Goal: Task Accomplishment & Management: Manage account settings

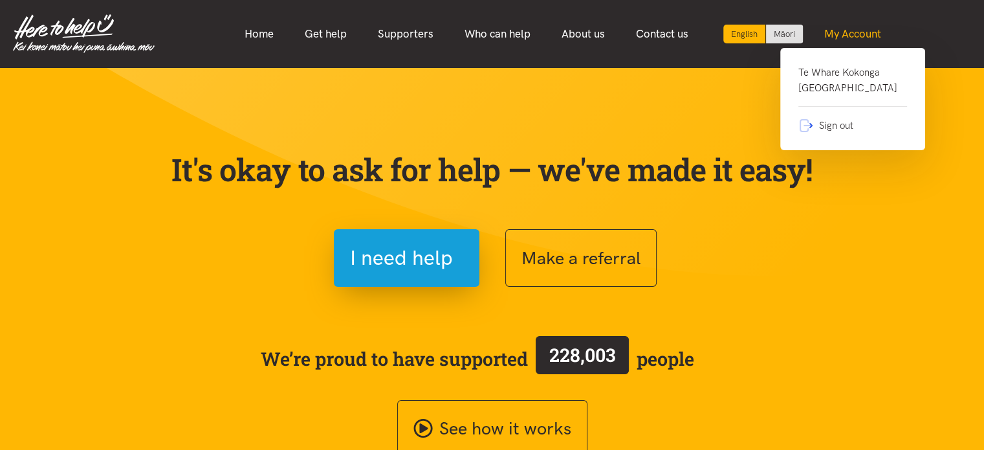
click at [855, 38] on link "My Account" at bounding box center [853, 34] width 88 height 28
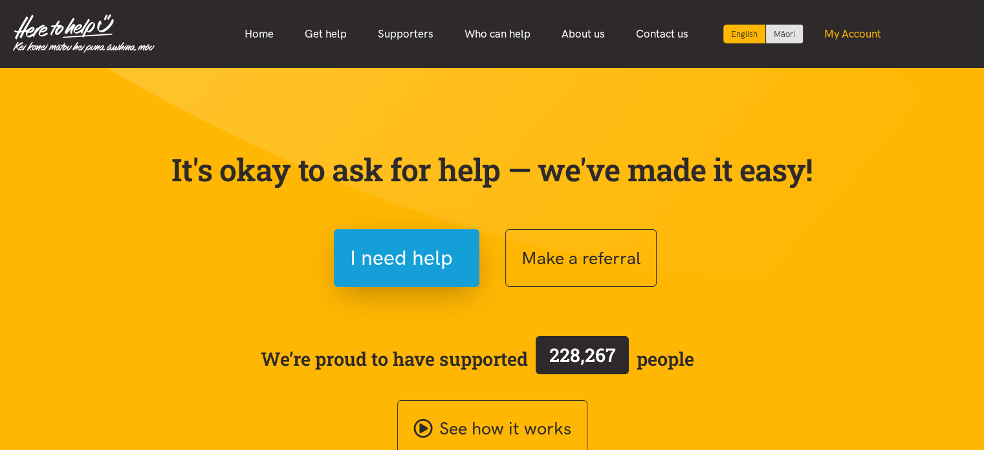
click at [855, 38] on link "My Account" at bounding box center [853, 34] width 88 height 28
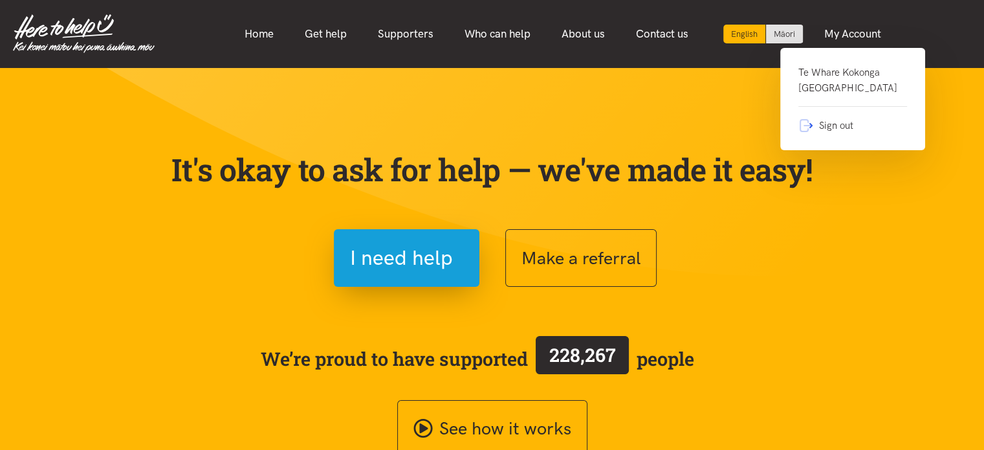
click at [842, 90] on link "Te Whare Kokonga Melville Community House" at bounding box center [852, 86] width 109 height 42
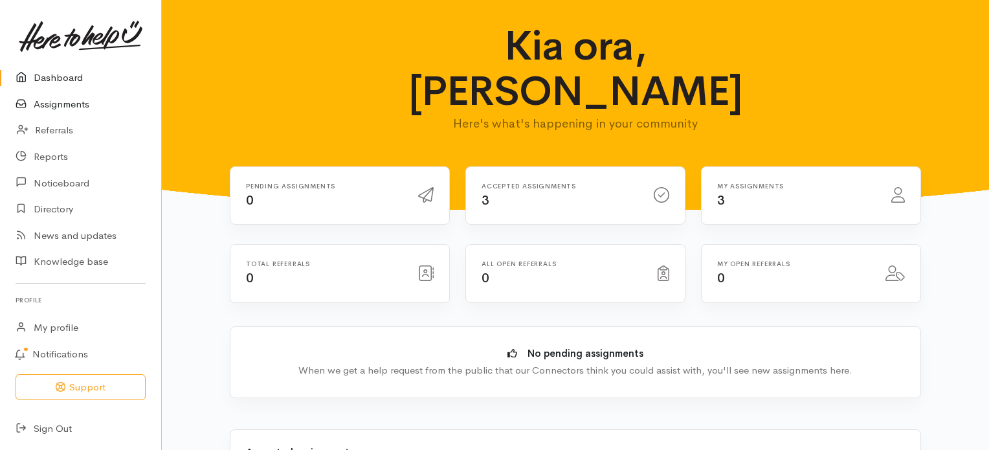
click at [65, 104] on link "Assignments" at bounding box center [80, 104] width 161 height 27
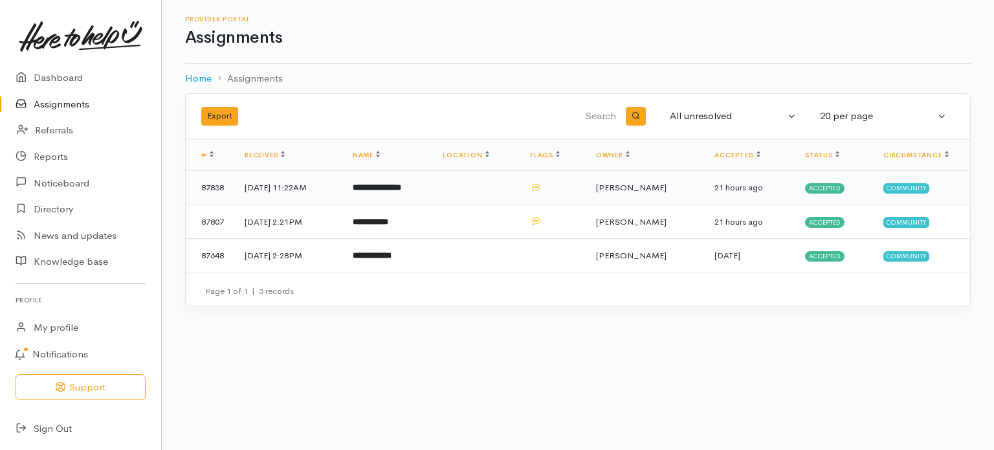
click at [393, 186] on b "**********" at bounding box center [377, 187] width 49 height 8
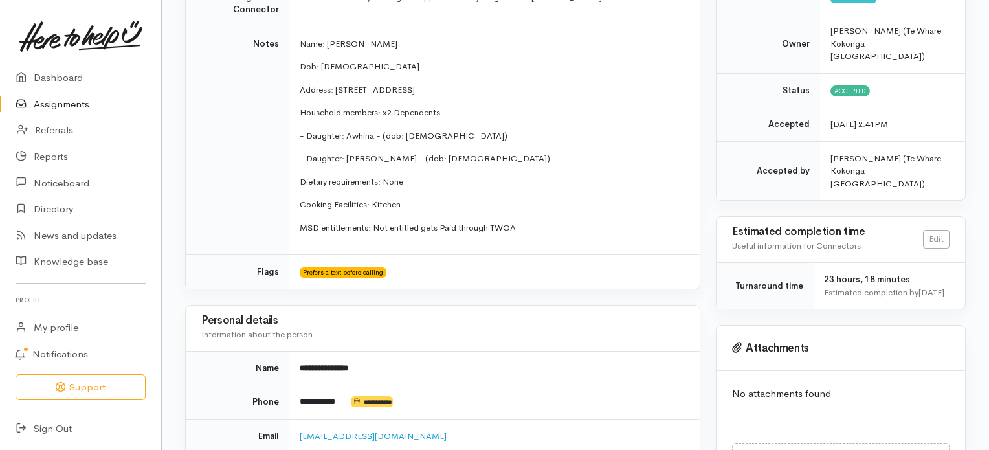
scroll to position [259, 0]
